Goal: Task Accomplishment & Management: Manage account settings

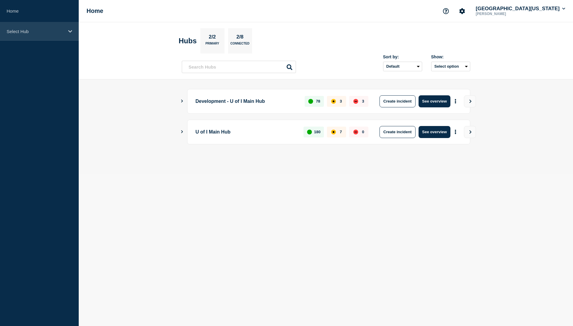
click at [66, 36] on div "Select Hub" at bounding box center [39, 31] width 79 height 18
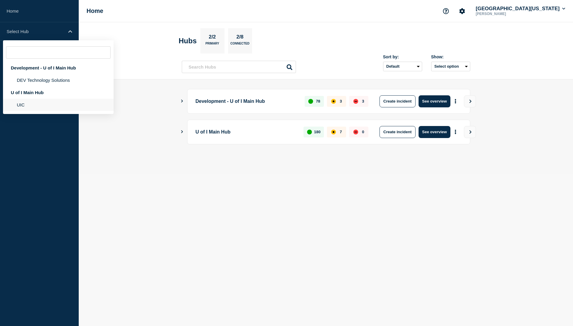
click at [50, 105] on li "UIC" at bounding box center [58, 105] width 111 height 12
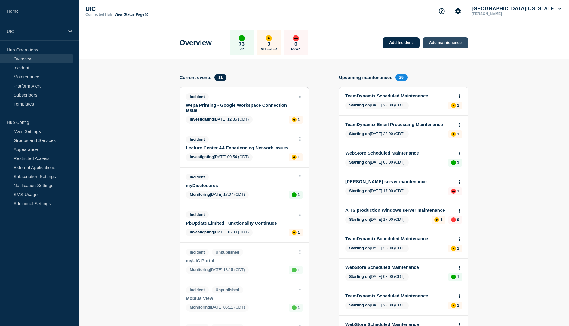
click at [443, 46] on link "Add maintenance" at bounding box center [445, 42] width 46 height 11
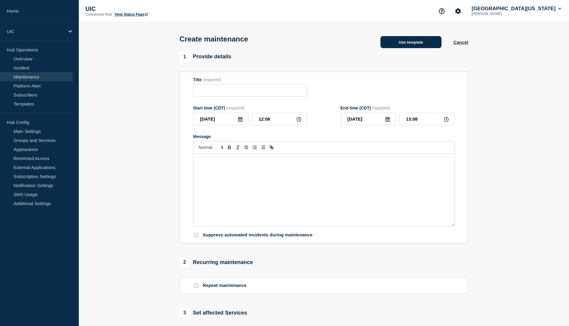
click at [417, 48] on button "Use template" at bounding box center [410, 42] width 61 height 12
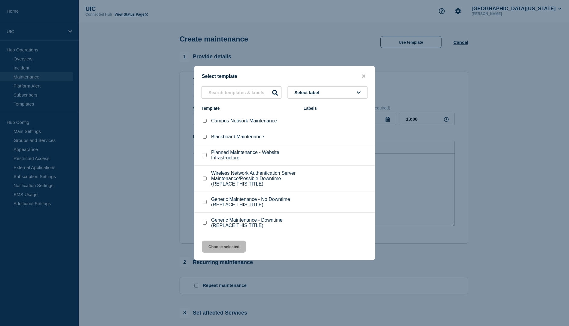
click at [270, 118] on p "Campus Network Maintenance" at bounding box center [244, 120] width 66 height 5
click at [204, 119] on input "Campus Network Maintenance checkbox" at bounding box center [205, 121] width 4 height 4
checkbox input "true"
click at [219, 252] on button "Choose selected" at bounding box center [224, 246] width 44 height 12
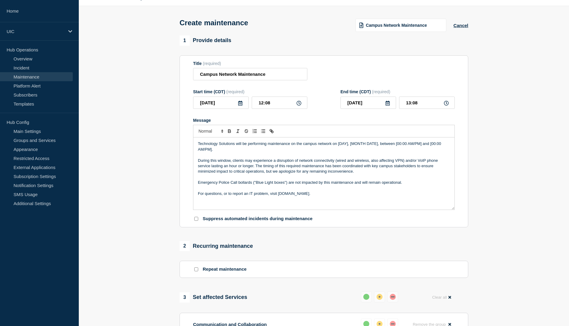
scroll to position [17, 0]
click at [306, 196] on p "For questions, or to report an IT problem, visit [DOMAIN_NAME]." at bounding box center [324, 193] width 252 height 5
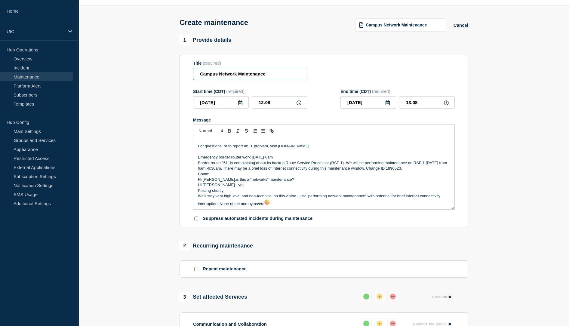
drag, startPoint x: 218, startPoint y: 77, endPoint x: 169, endPoint y: 67, distance: 50.5
click at [169, 67] on section "1 Provide details Title (required) Campus Network Maintenance Start time (CDT) …" at bounding box center [324, 291] width 490 height 513
type input "Emergency Network Maintenance"
click at [241, 105] on icon at bounding box center [240, 102] width 5 height 5
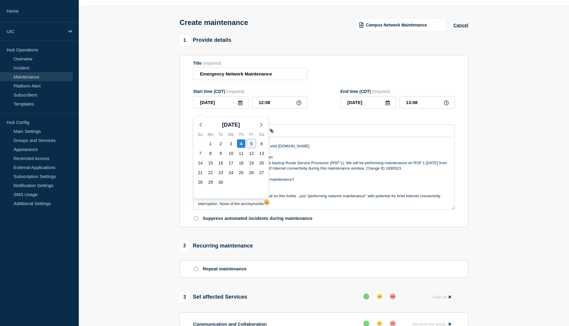
click at [249, 143] on div "5" at bounding box center [251, 143] width 8 height 8
type input "[DATE]"
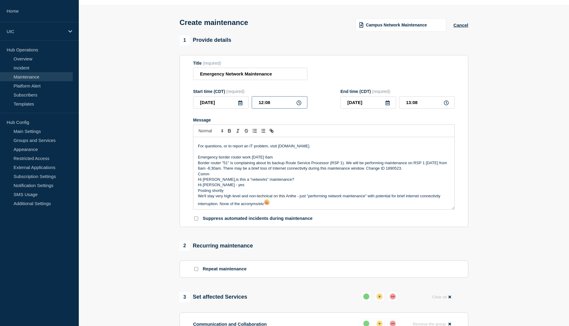
drag, startPoint x: 275, startPoint y: 108, endPoint x: 221, endPoint y: 97, distance: 55.0
click at [221, 97] on div "Start time (CDT) (required) [DATE] 12:08" at bounding box center [250, 99] width 114 height 20
type input "06:00"
click at [259, 160] on p "Emergency border router work [DATE] 6am" at bounding box center [324, 156] width 252 height 5
drag, startPoint x: 424, startPoint y: 109, endPoint x: 386, endPoint y: 102, distance: 38.1
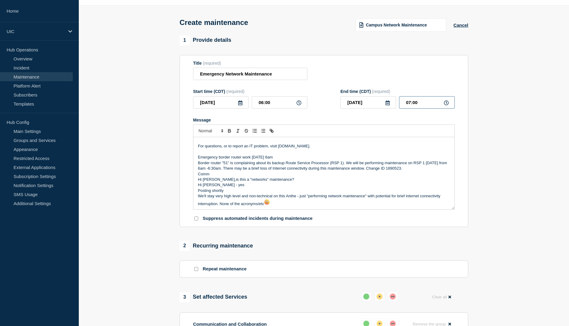
click at [386, 102] on div "[DATE] 07:00" at bounding box center [397, 102] width 114 height 12
type input "06:30"
click at [319, 170] on p "Border router "51" is complaining about its backup Route Service Processor (RSP…" at bounding box center [324, 165] width 252 height 11
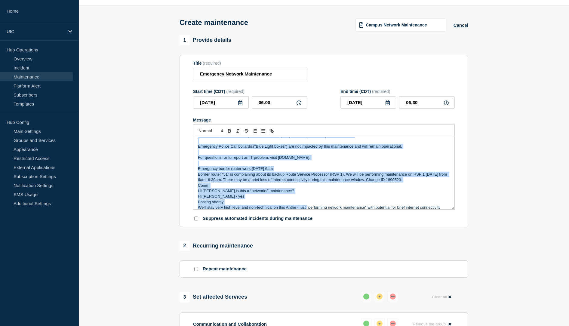
scroll to position [17, 0]
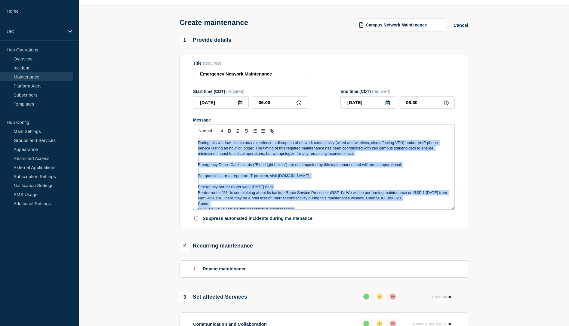
drag, startPoint x: 307, startPoint y: 196, endPoint x: 187, endPoint y: 144, distance: 130.9
click at [187, 144] on section "Title (required) Emergency Network Maintenance Start time (CDT) (required) [DAT…" at bounding box center [323, 141] width 289 height 172
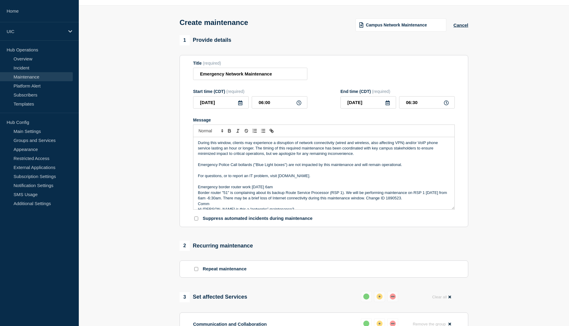
click at [205, 162] on p "Message" at bounding box center [324, 159] width 252 height 5
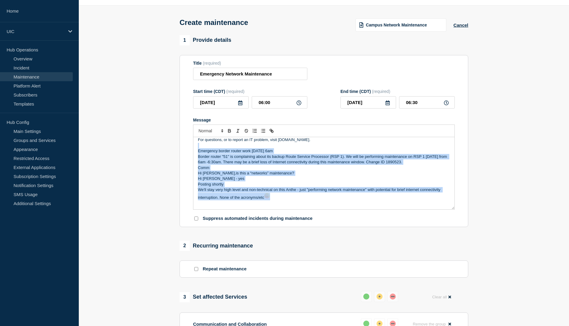
drag, startPoint x: 201, startPoint y: 154, endPoint x: 281, endPoint y: 205, distance: 94.8
click at [281, 205] on div "Technology Solutions will be performing maintenance on the campus network on [D…" at bounding box center [323, 173] width 261 height 72
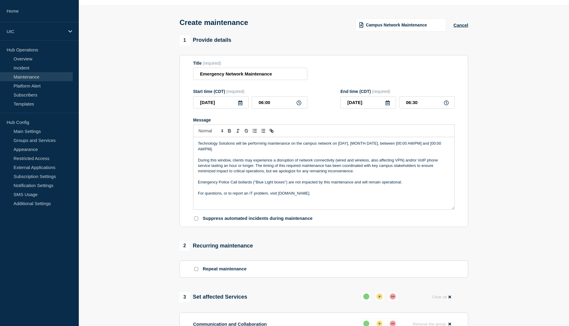
scroll to position [0, 0]
click at [268, 150] on p "Technology Solutions will be performing maintenance on the campus network on [D…" at bounding box center [324, 146] width 252 height 11
click at [337, 150] on p "Technology Solutions will be performing maintenance on the campus network on [D…" at bounding box center [324, 146] width 252 height 11
drag, startPoint x: 303, startPoint y: 155, endPoint x: 422, endPoint y: 149, distance: 118.9
click at [422, 149] on p "Technology Solutions will be performing maintenance on the campus network [DATE…" at bounding box center [324, 146] width 252 height 11
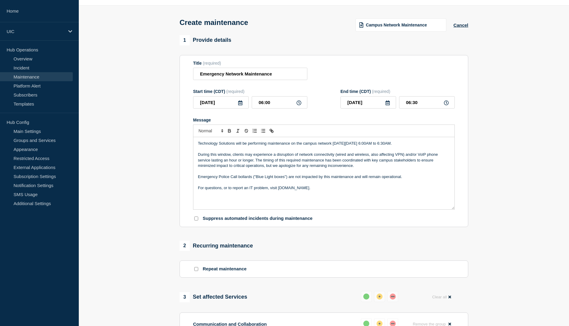
click at [373, 146] on p "Technology Solutions will be performing maintenance on the campus network [DATE…" at bounding box center [324, 143] width 252 height 5
click at [370, 158] on p "During this window, clients may experience a disruption of network connectivity…" at bounding box center [324, 160] width 252 height 17
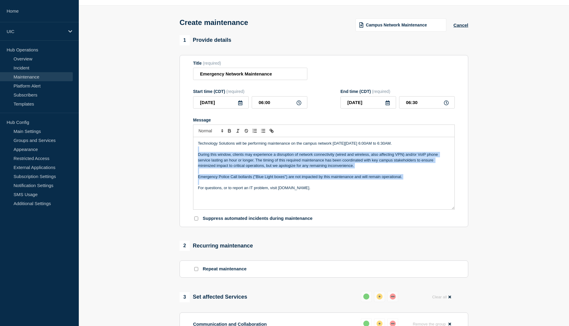
drag, startPoint x: 408, startPoint y: 186, endPoint x: 162, endPoint y: 154, distance: 247.2
click at [162, 154] on section "1 Provide details Title (required) Emergency Network Maintenance Start time (CD…" at bounding box center [324, 291] width 490 height 513
copy div "During this window, clients may experience a disruption of network connectivity…"
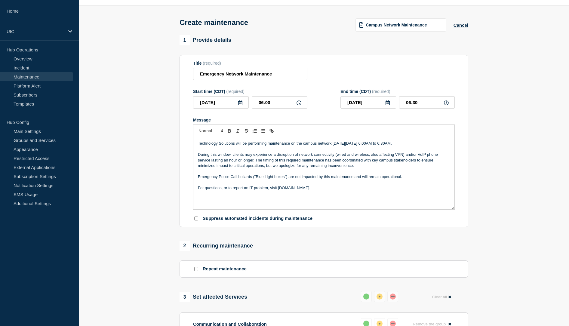
click at [264, 209] on div "Technology Solutions will be performing maintenance on the campus network [DATE…" at bounding box center [323, 173] width 261 height 72
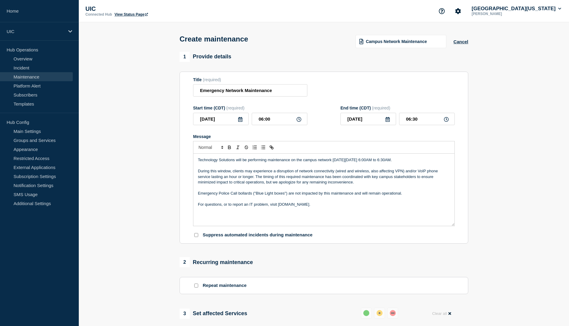
click at [276, 178] on p "During this window, clients may experience a disruption of network connectivity…" at bounding box center [324, 176] width 252 height 17
click at [276, 93] on input "Emergency Network Maintenance" at bounding box center [250, 90] width 114 height 12
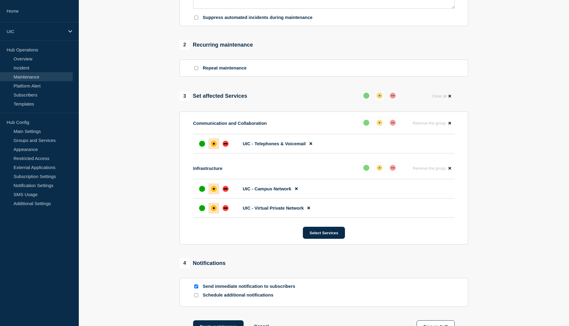
scroll to position [308, 0]
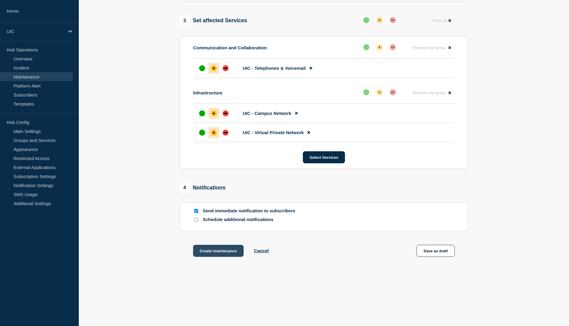
click at [223, 249] on button "Create maintenance" at bounding box center [218, 251] width 50 height 12
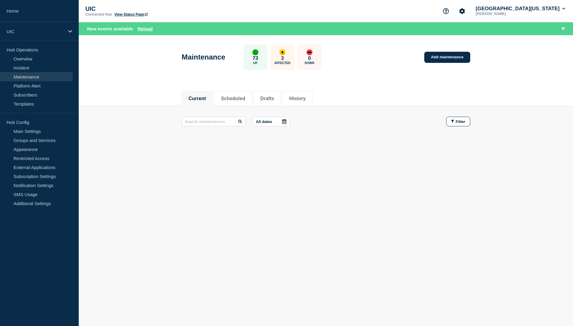
click at [20, 74] on link "Maintenance" at bounding box center [36, 76] width 73 height 9
click at [30, 76] on link "Maintenance" at bounding box center [36, 76] width 73 height 9
click at [284, 56] on div "3 Affected" at bounding box center [282, 56] width 24 height 25
click at [300, 99] on button "History" at bounding box center [297, 98] width 17 height 5
click at [206, 96] on button "Current" at bounding box center [197, 98] width 17 height 5
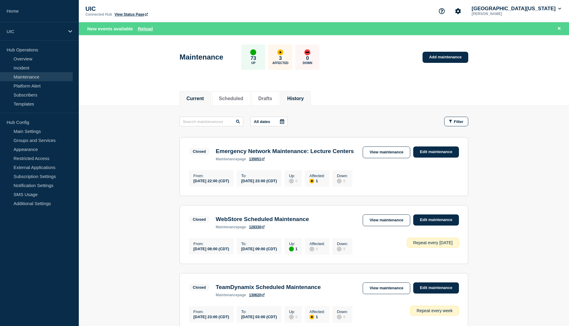
click at [206, 96] on li "Current" at bounding box center [194, 98] width 31 height 15
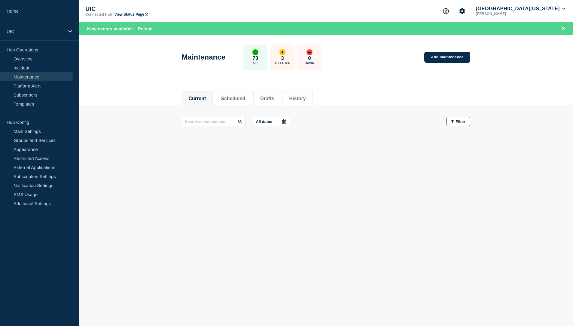
click at [249, 127] on div "All dates Filter" at bounding box center [326, 127] width 289 height 20
click at [236, 100] on button "Scheduled" at bounding box center [233, 98] width 24 height 5
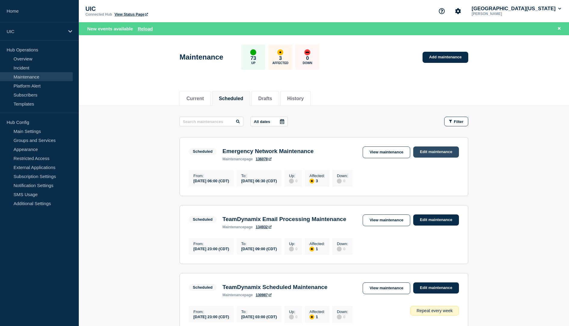
click at [428, 151] on link "Edit maintenance" at bounding box center [436, 151] width 46 height 11
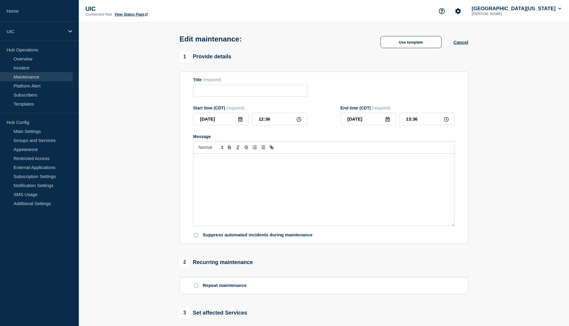
type input "Emergency Network Maintenance"
type input "[DATE]"
type input "06:00"
type input "[DATE]"
type input "06:30"
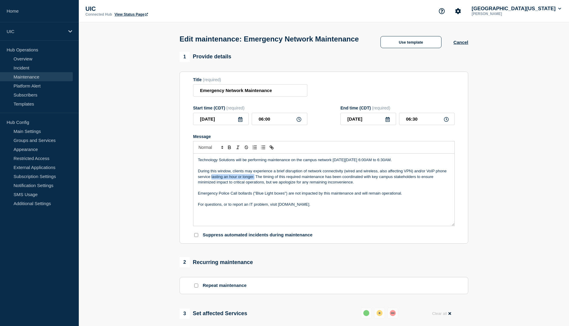
drag, startPoint x: 254, startPoint y: 182, endPoint x: 211, endPoint y: 181, distance: 42.4
click at [211, 181] on p "During this window, clients may experience a brief disruption of network connec…" at bounding box center [324, 176] width 252 height 17
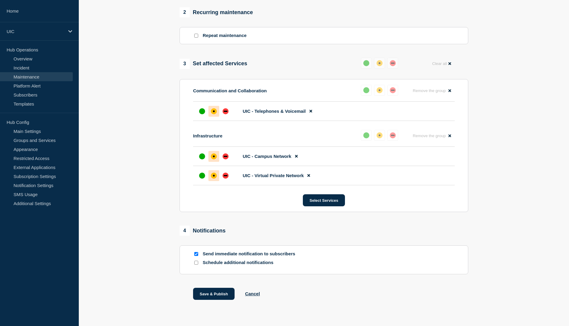
scroll to position [278, 0]
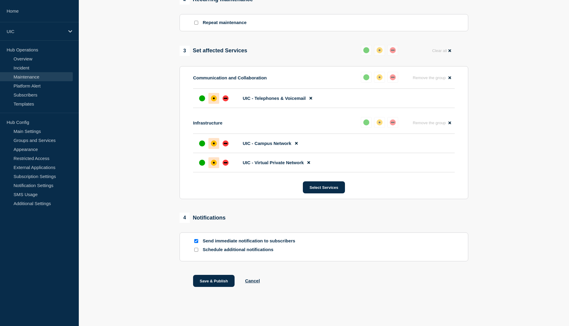
click at [194, 242] on input "Send immediate notification to subscribers" at bounding box center [196, 241] width 4 height 4
checkbox input "false"
click at [205, 276] on button "Save & Publish" at bounding box center [213, 281] width 41 height 12
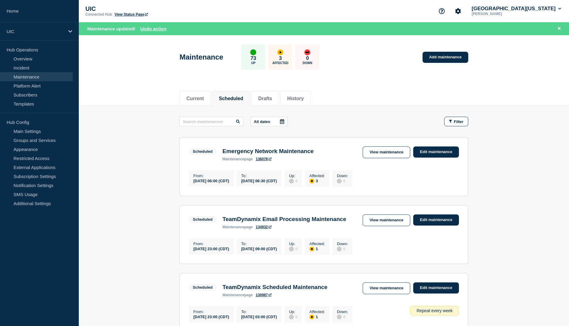
click at [286, 153] on h3 "Emergency Network Maintenance" at bounding box center [267, 151] width 91 height 7
click at [392, 157] on link "View maintenance" at bounding box center [385, 152] width 47 height 12
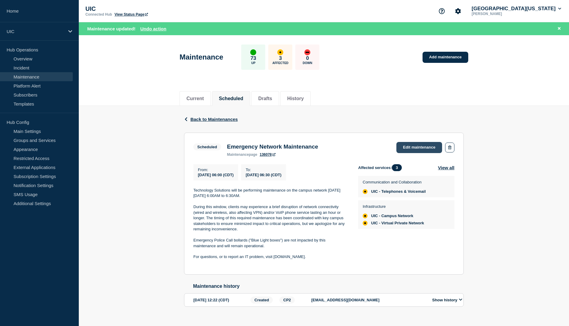
click at [415, 147] on link "Edit maintenance" at bounding box center [419, 147] width 46 height 11
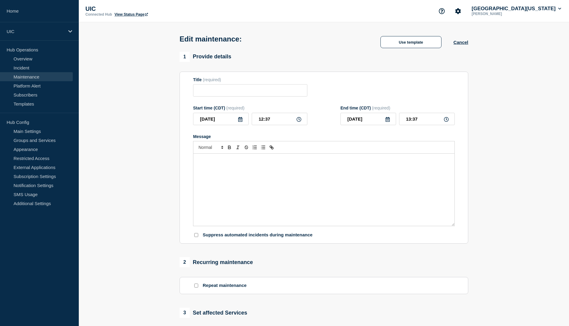
type input "Emergency Network Maintenance"
type input "[DATE]"
type input "06:00"
type input "[DATE]"
type input "06:30"
